Goal: Task Accomplishment & Management: Use online tool/utility

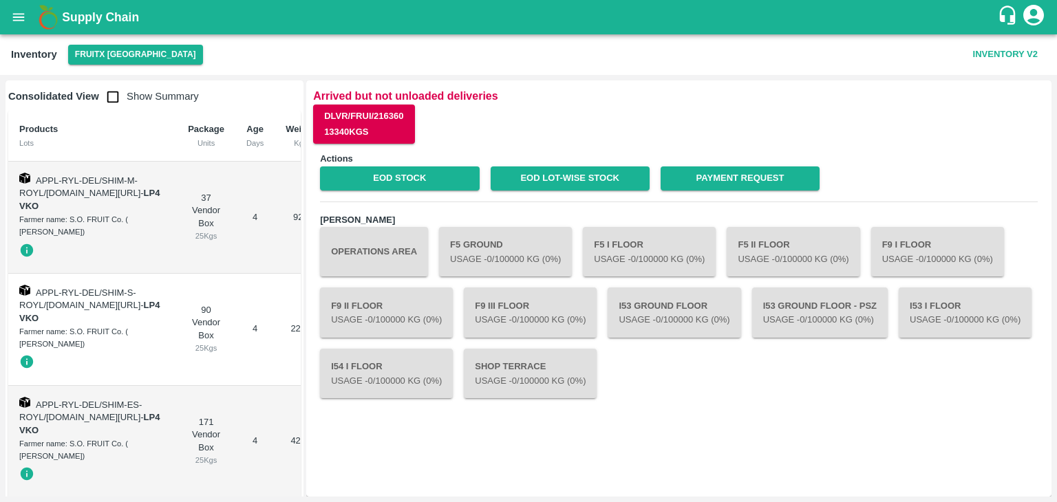
click at [334, 269] on button "Operations Area" at bounding box center [374, 252] width 108 height 50
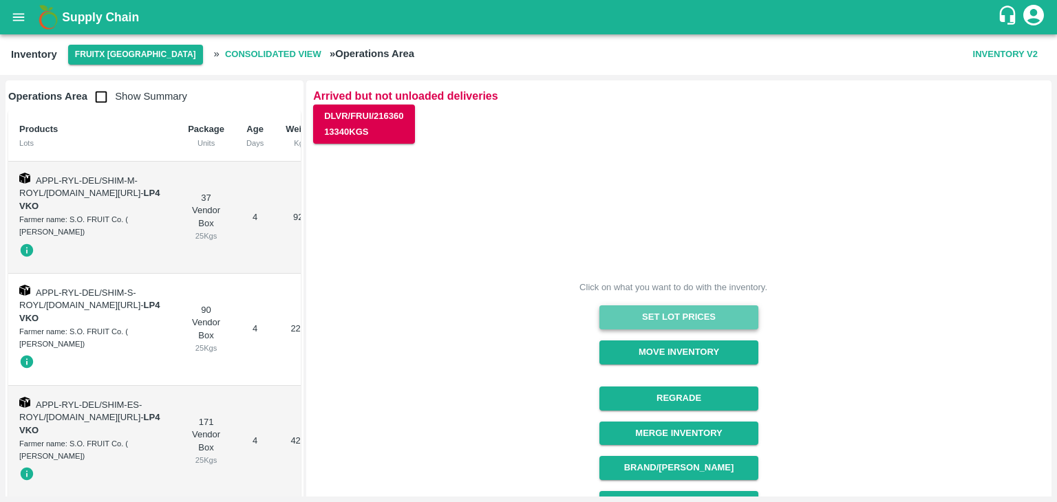
click at [660, 320] on button "Set Lot Prices" at bounding box center [678, 317] width 159 height 24
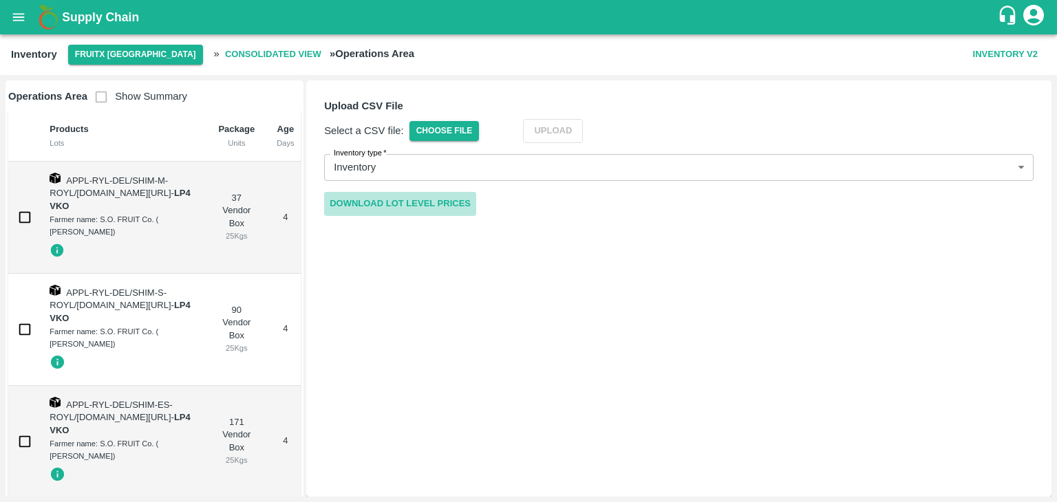
click at [442, 204] on link "Download Lot Level Prices" at bounding box center [400, 204] width 152 height 24
click at [455, 129] on span "Choose File" at bounding box center [444, 131] width 70 height 20
click at [0, 0] on input "Choose File" at bounding box center [0, 0] width 0 height 0
click at [592, 133] on button "Upload" at bounding box center [574, 131] width 60 height 24
